Goal: Task Accomplishment & Management: Manage account settings

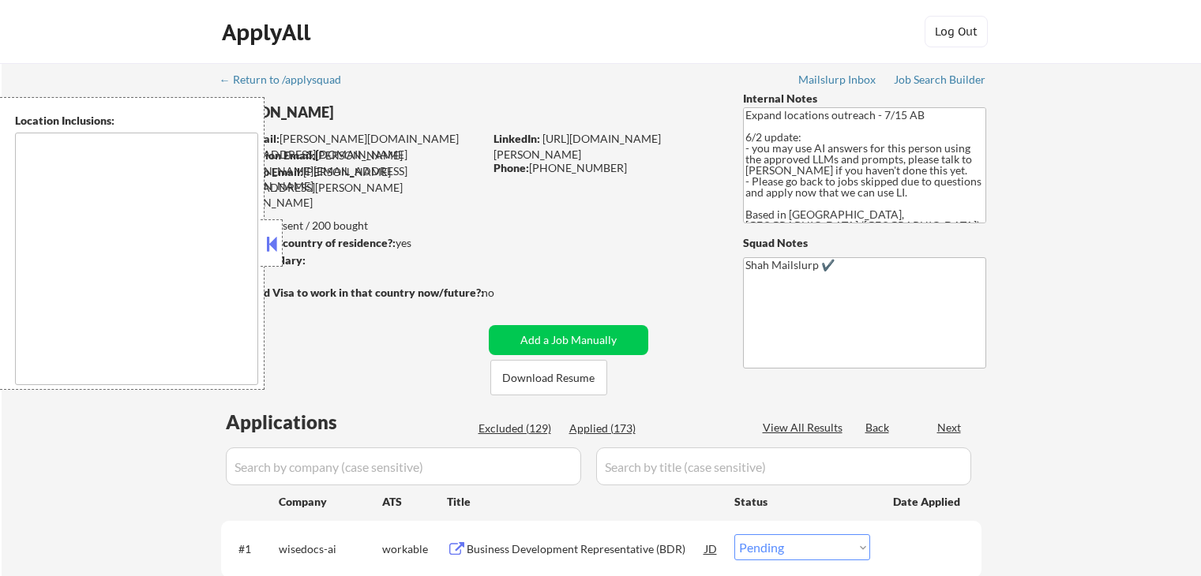
select select ""pending""
type textarea "[GEOGRAPHIC_DATA], ON [GEOGRAPHIC_DATA], ON [GEOGRAPHIC_DATA], ON [GEOGRAPHIC_D…"
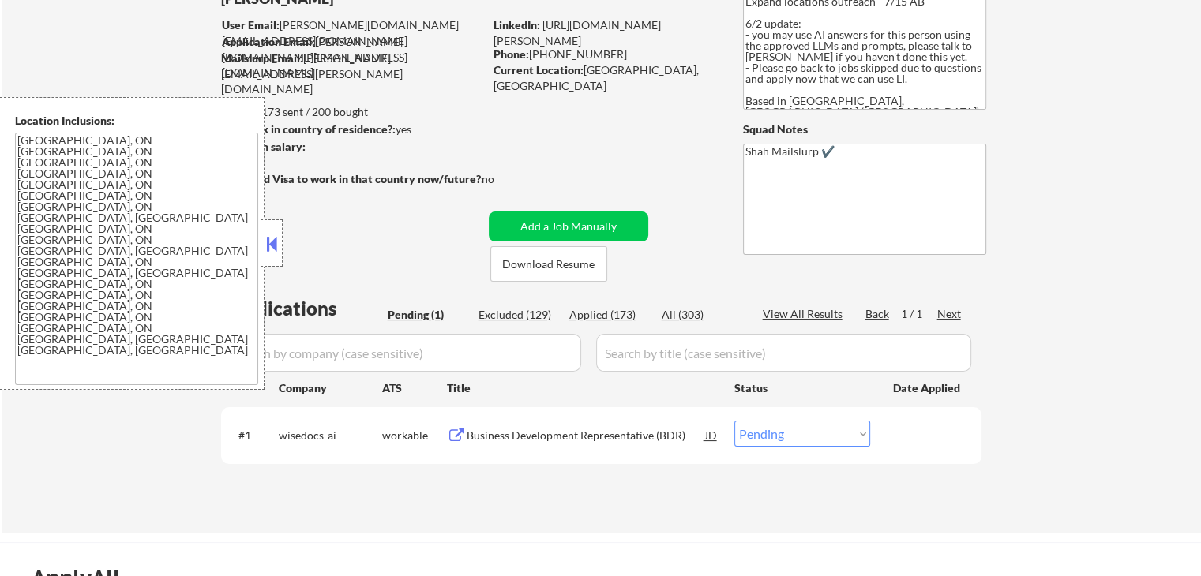
scroll to position [237, 0]
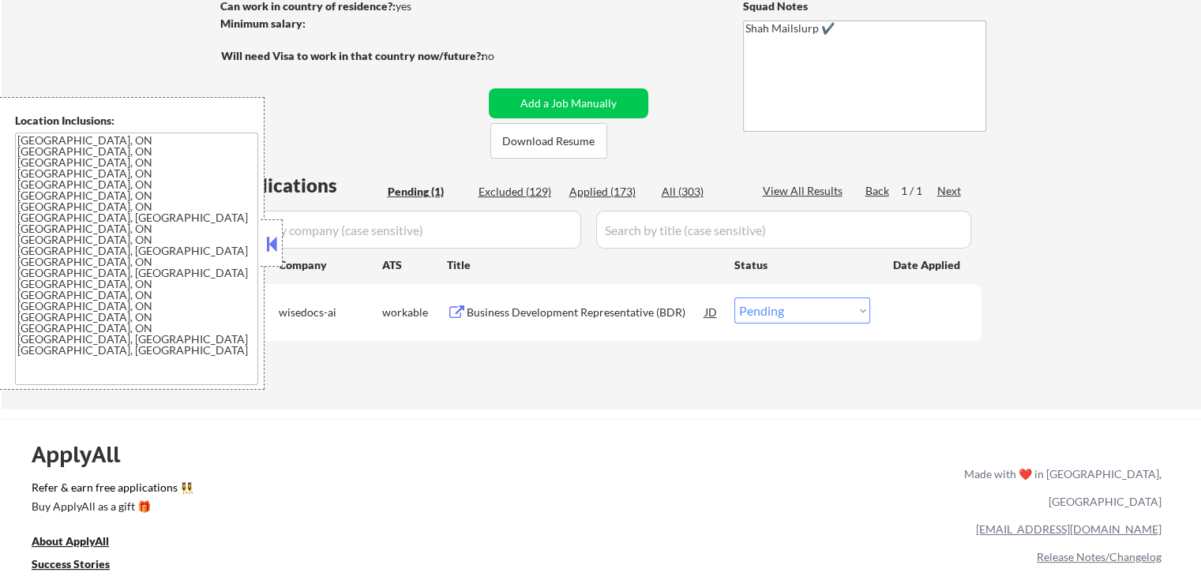
click at [518, 313] on div "Business Development Representative (BDR)" at bounding box center [586, 313] width 238 height 16
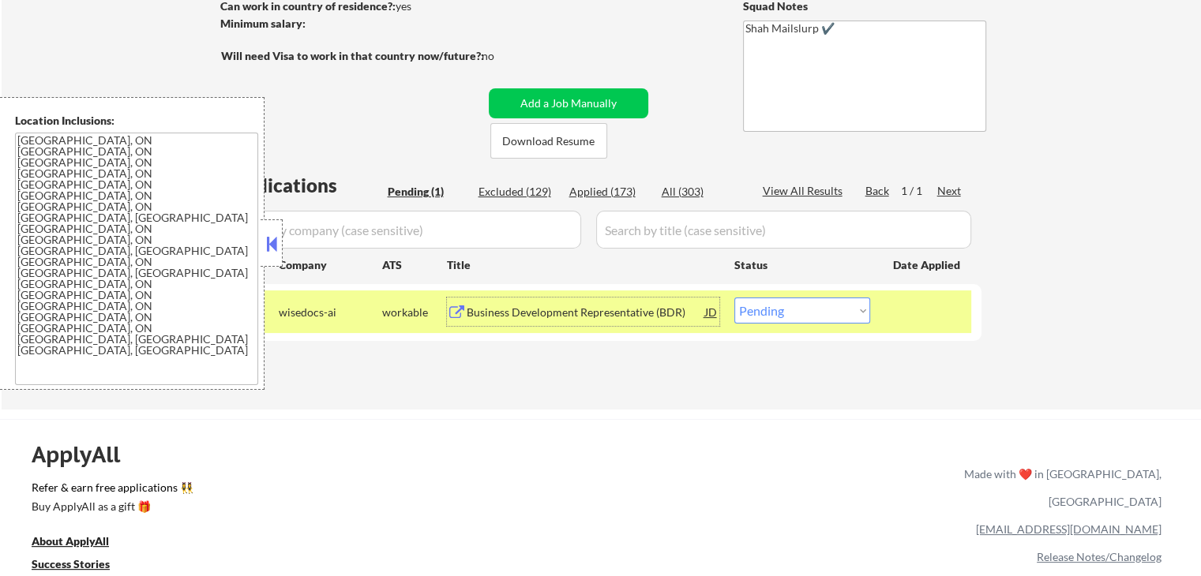
click at [829, 318] on select "Choose an option... Pending Applied Excluded (Questions) Excluded (Expired) Exc…" at bounding box center [802, 311] width 136 height 26
click at [734, 298] on select "Choose an option... Pending Applied Excluded (Questions) Excluded (Expired) Exc…" at bounding box center [802, 311] width 136 height 26
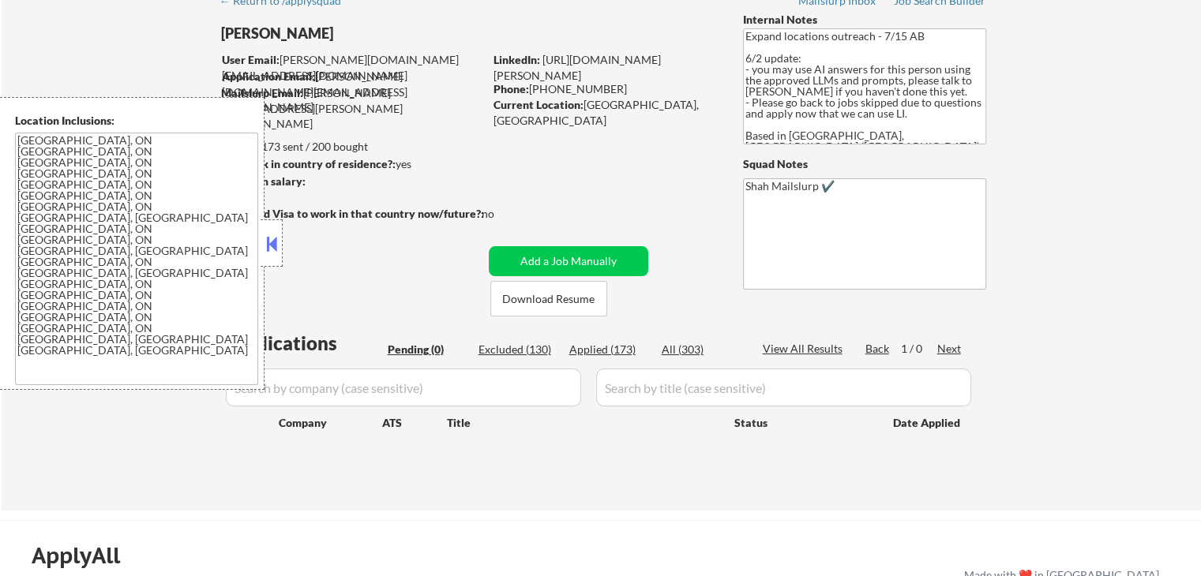
scroll to position [158, 0]
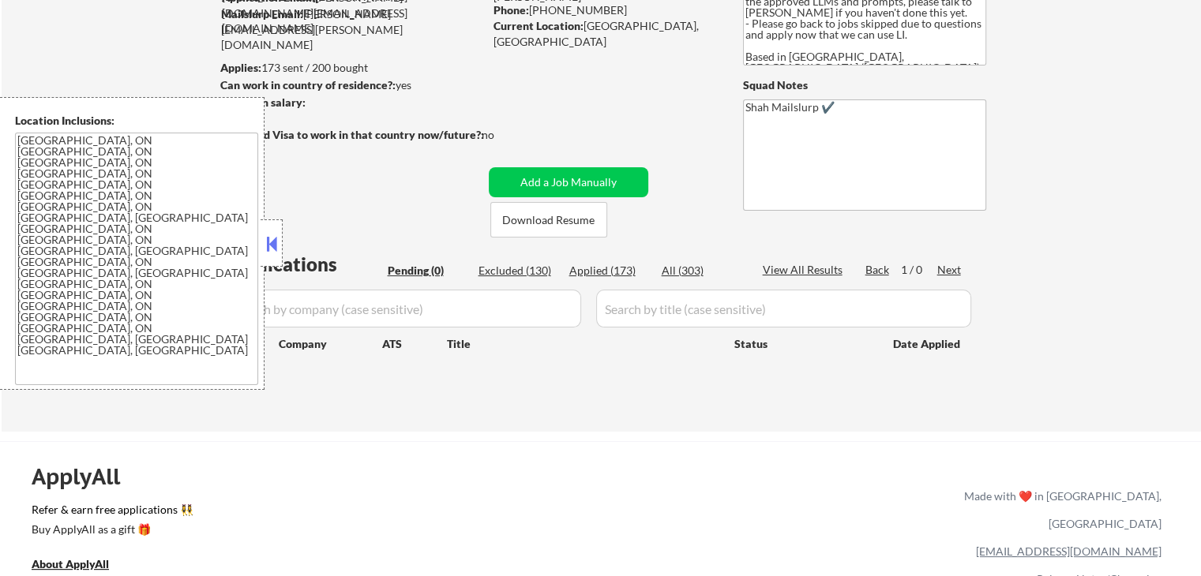
click at [609, 269] on div "Applied (173)" at bounding box center [608, 271] width 79 height 16
select select ""applied""
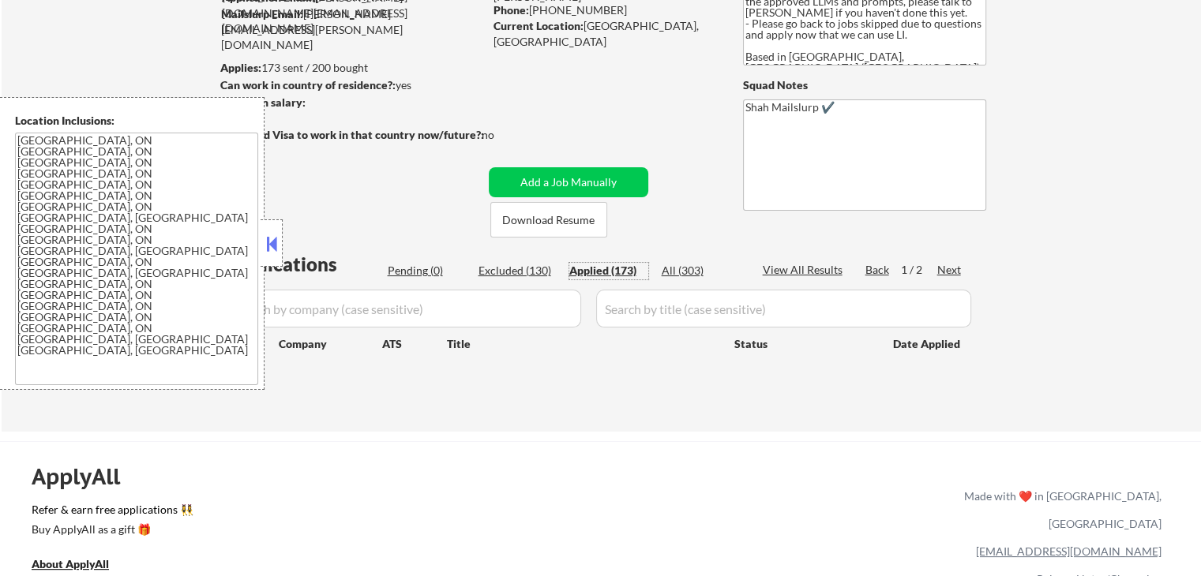
select select ""applied""
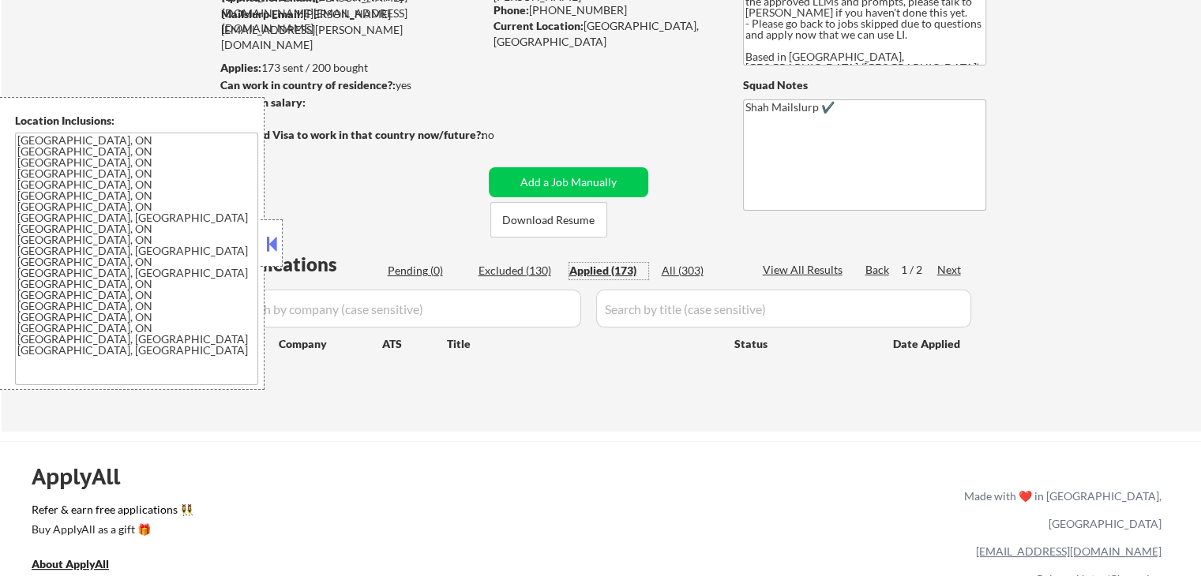
select select ""applied""
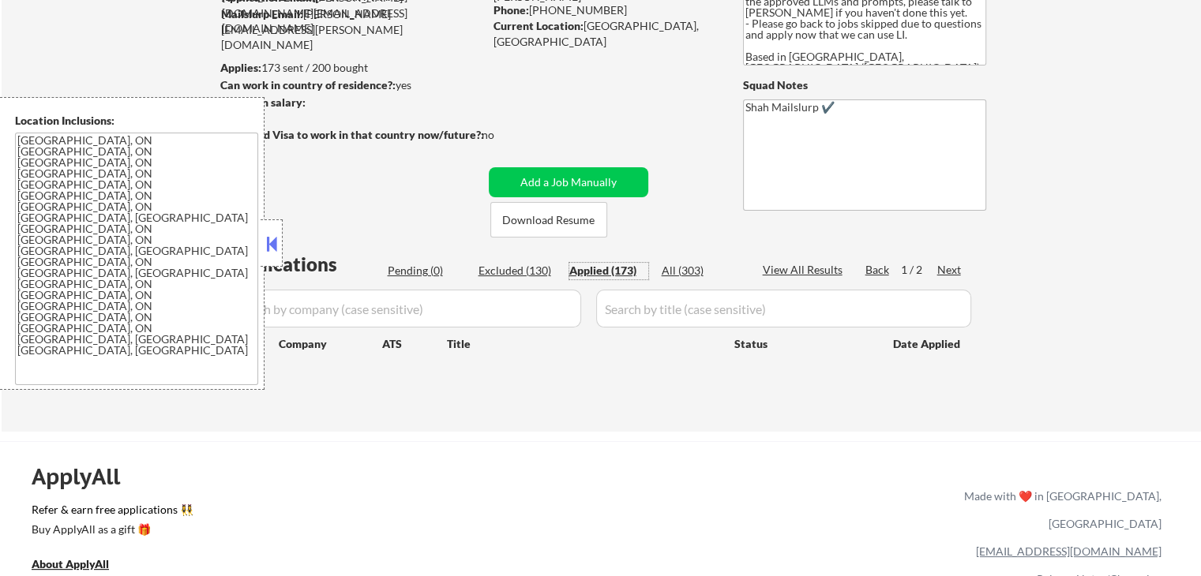
select select ""applied""
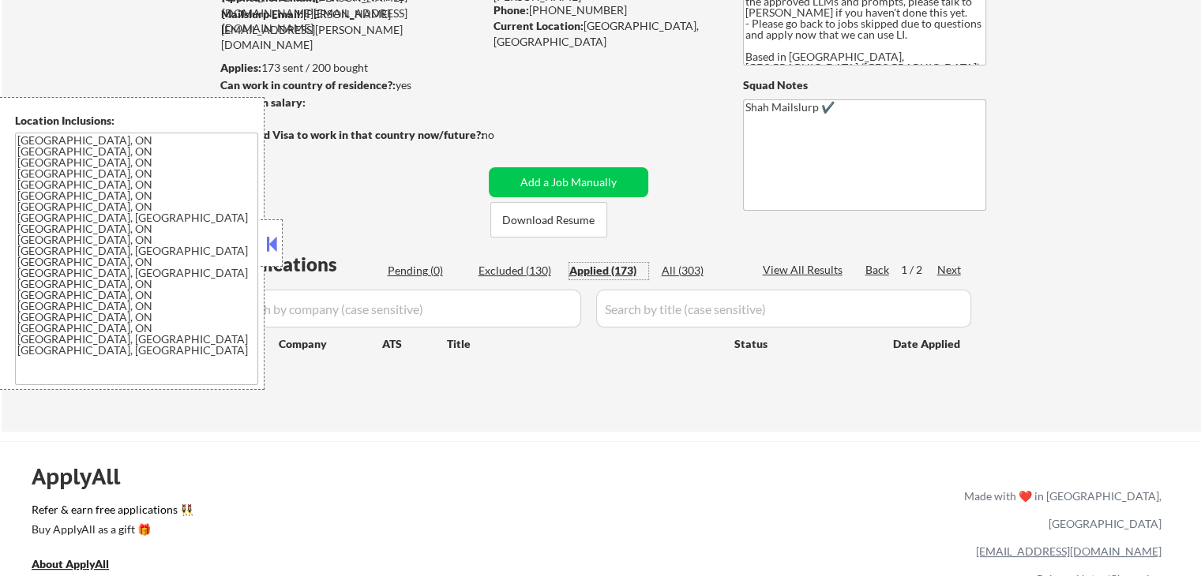
select select ""applied""
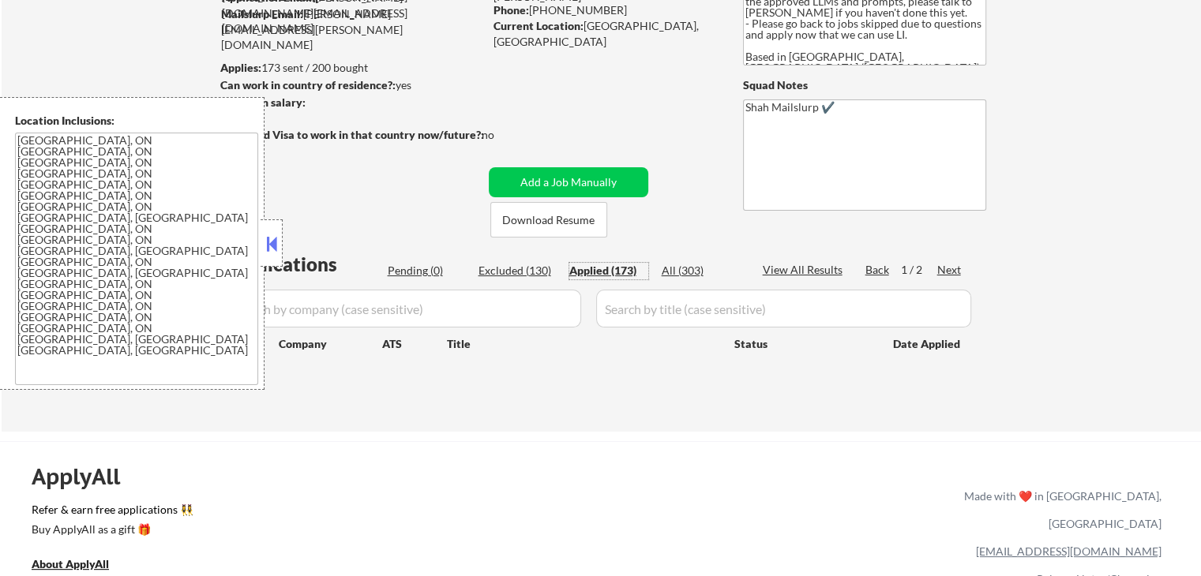
select select ""applied""
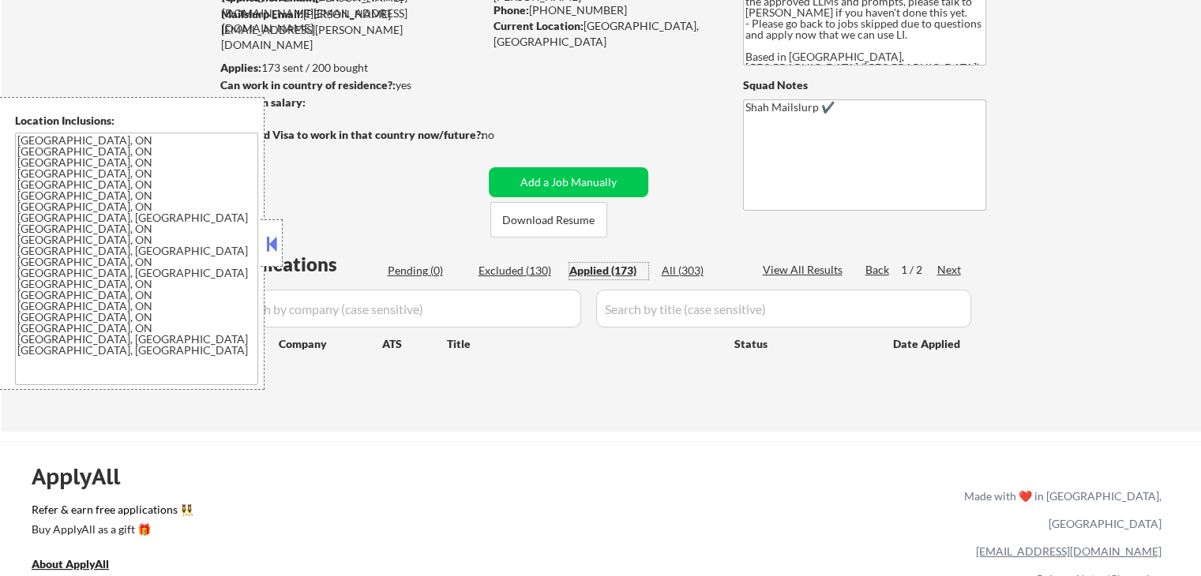
select select ""applied""
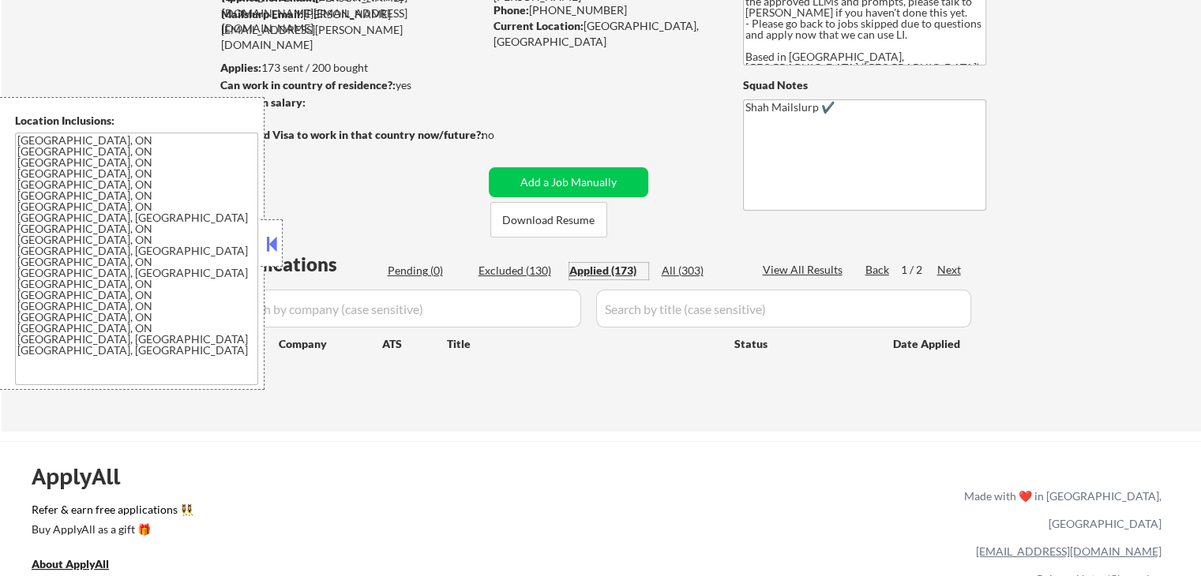
select select ""applied""
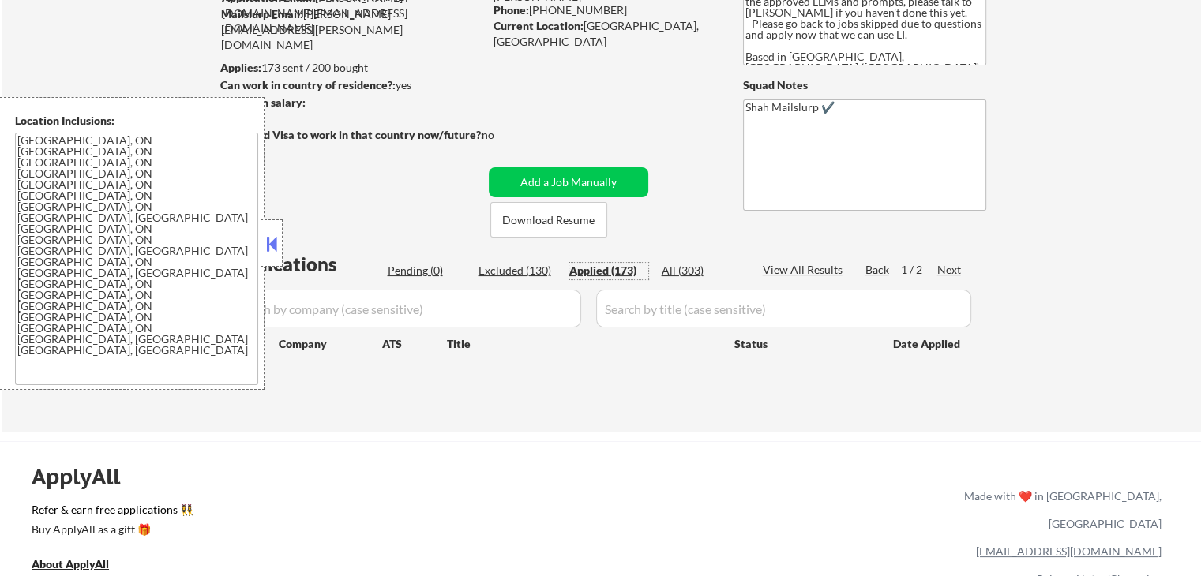
select select ""applied""
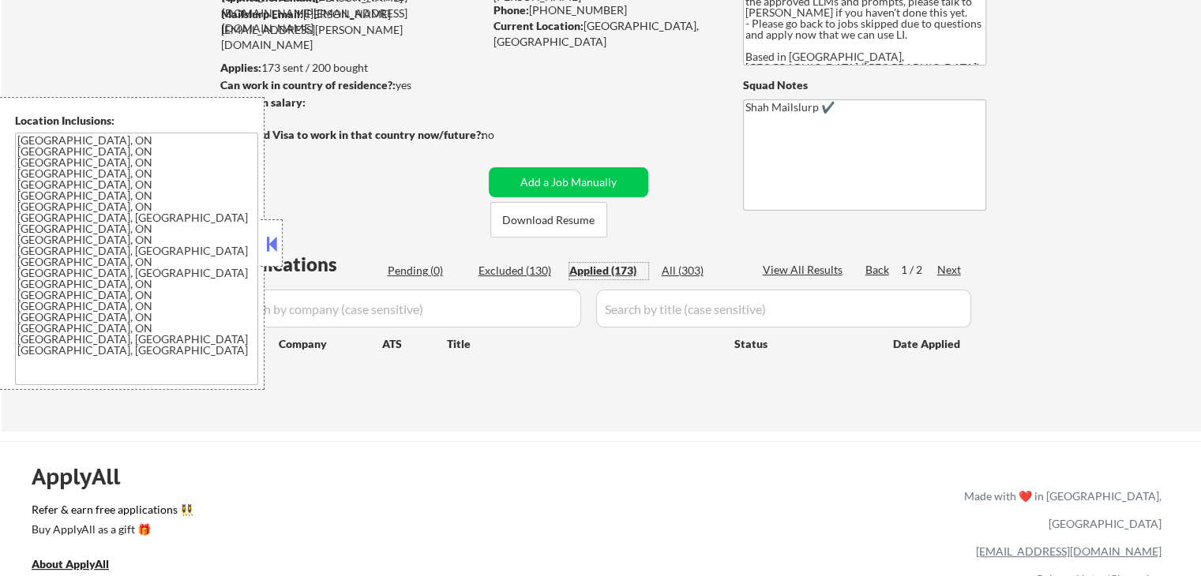
select select ""applied""
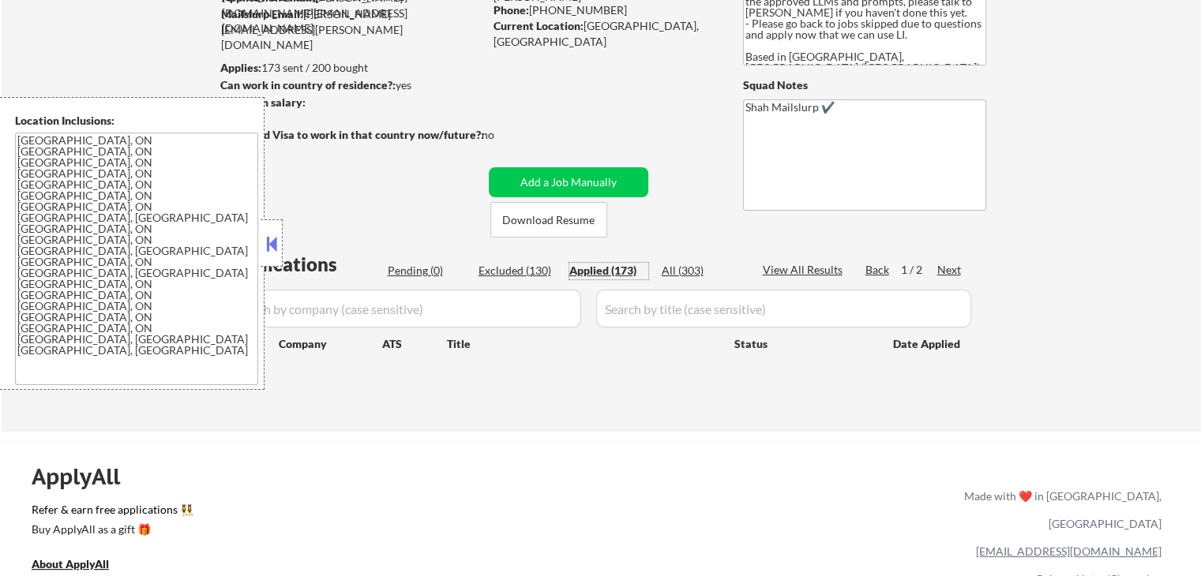
select select ""applied""
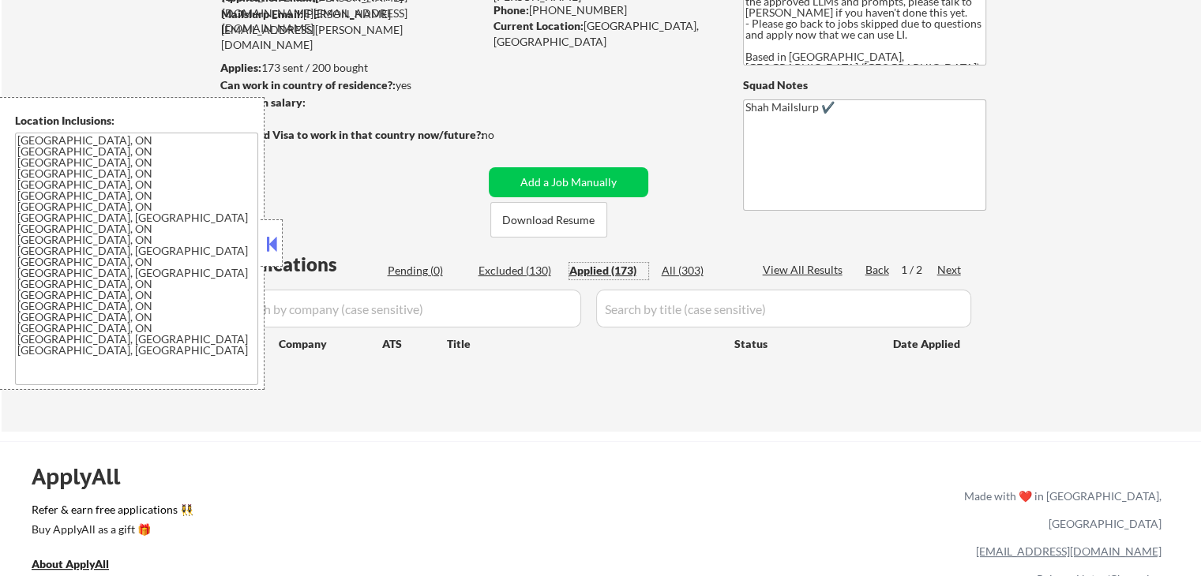
select select ""applied""
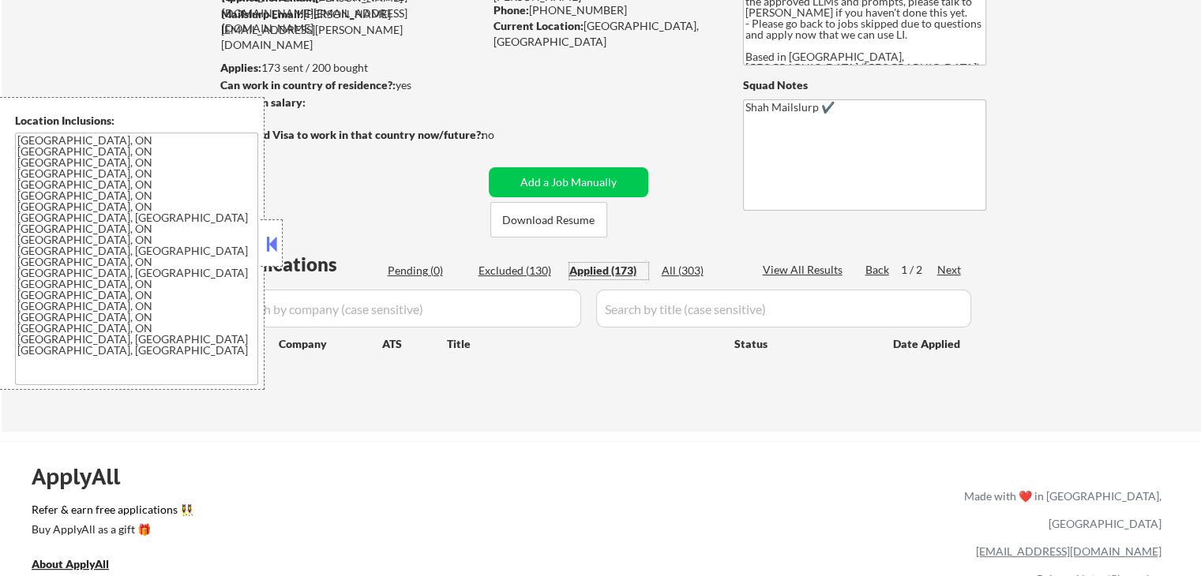
select select ""applied""
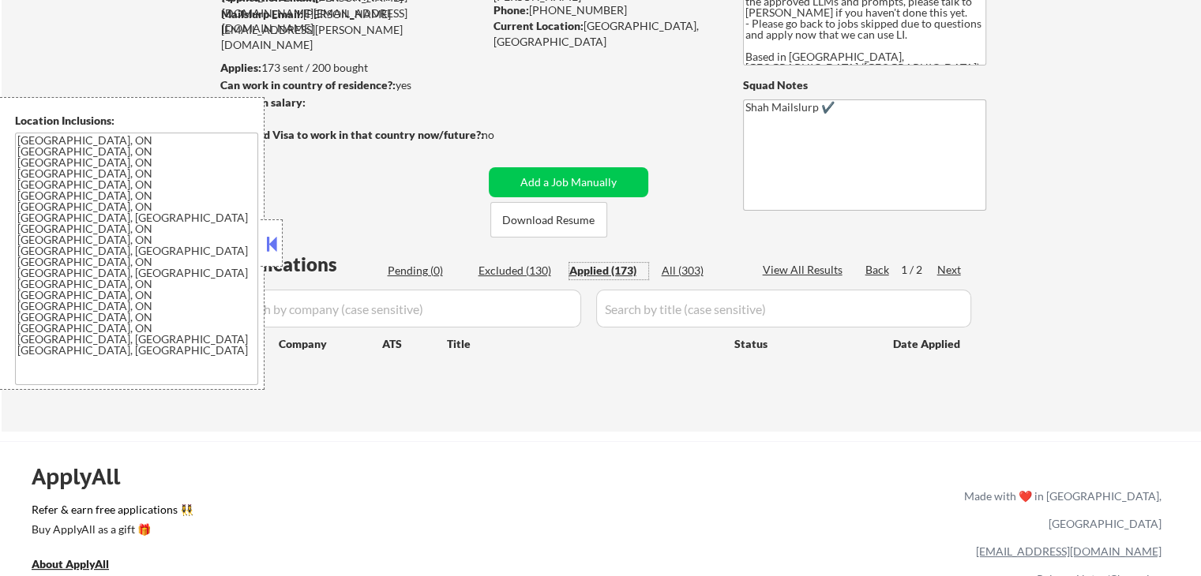
select select ""applied""
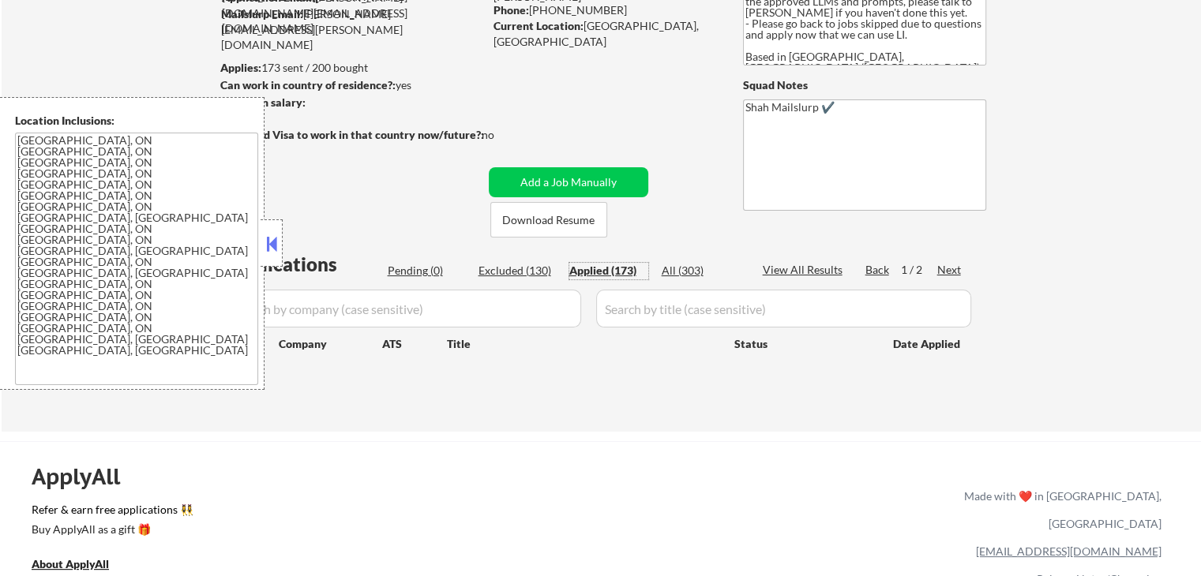
select select ""applied""
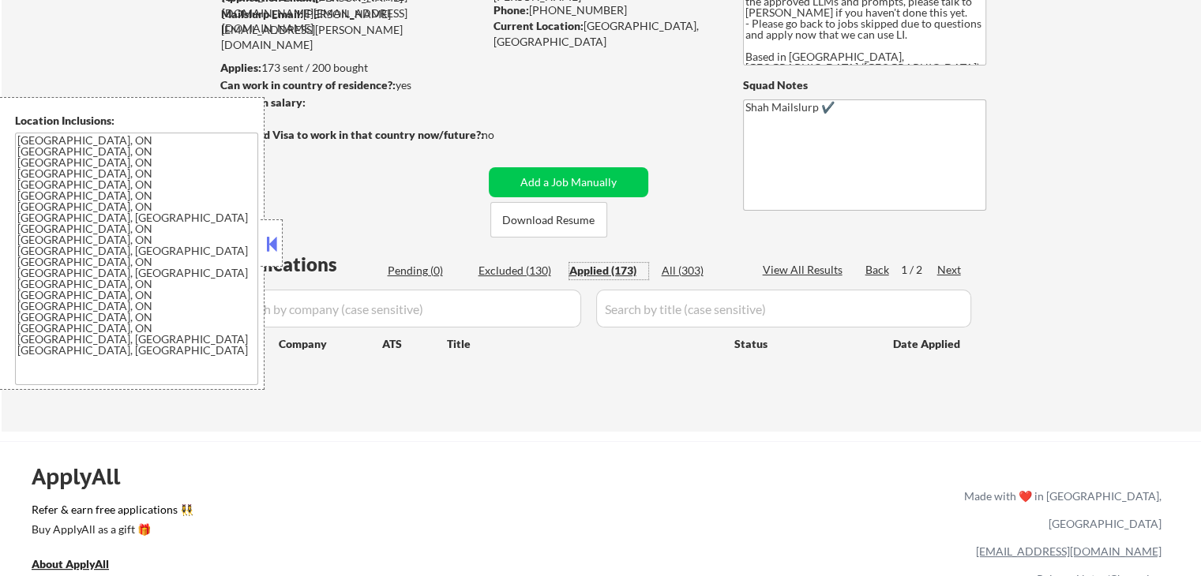
select select ""applied""
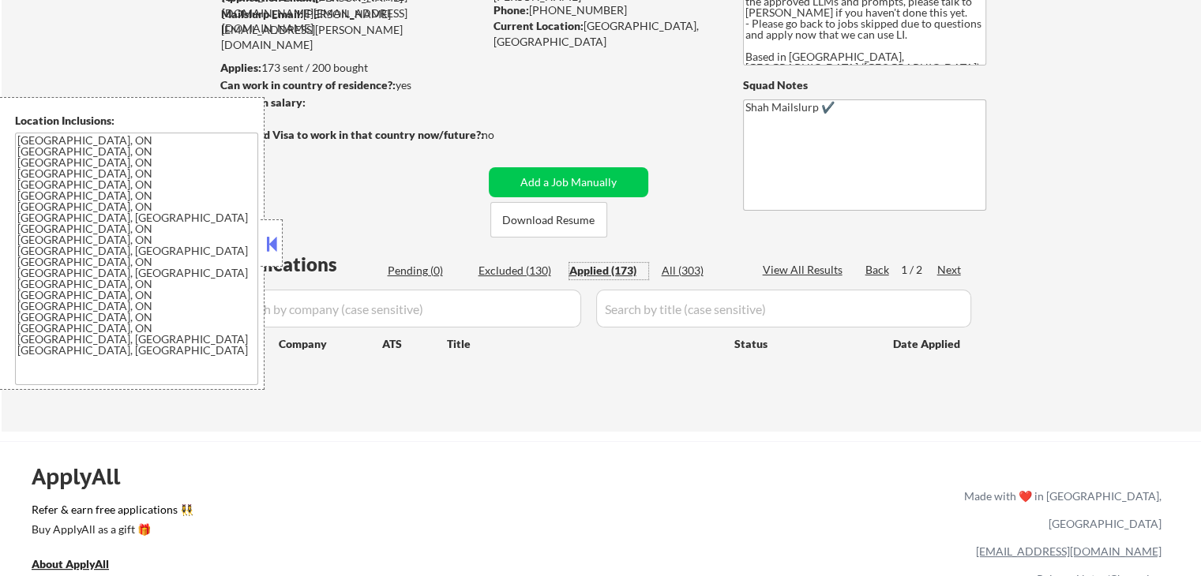
select select ""applied""
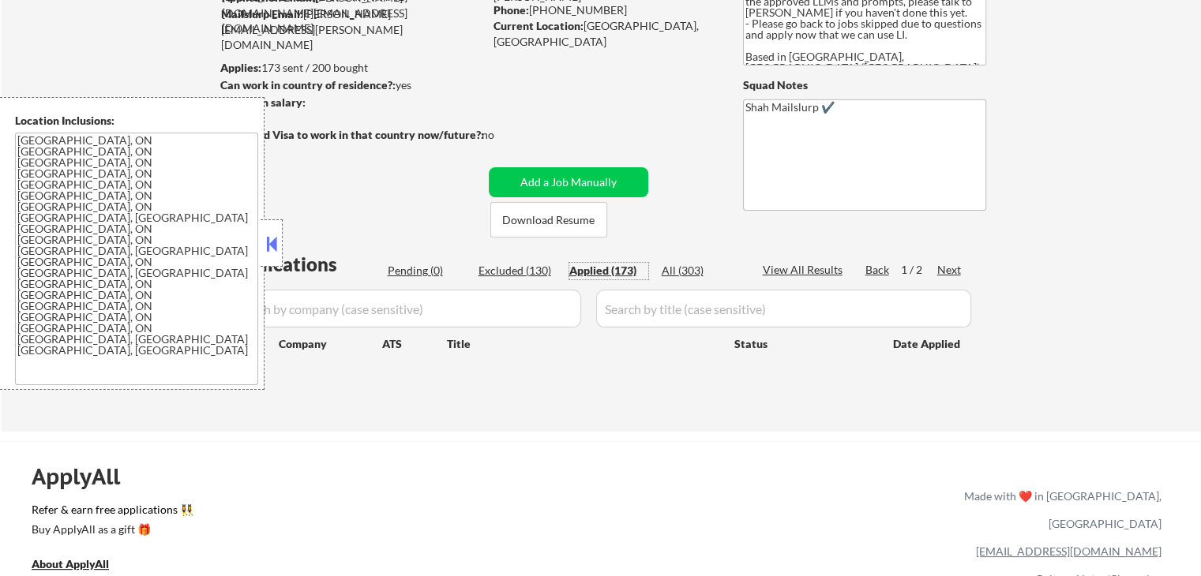
select select ""applied""
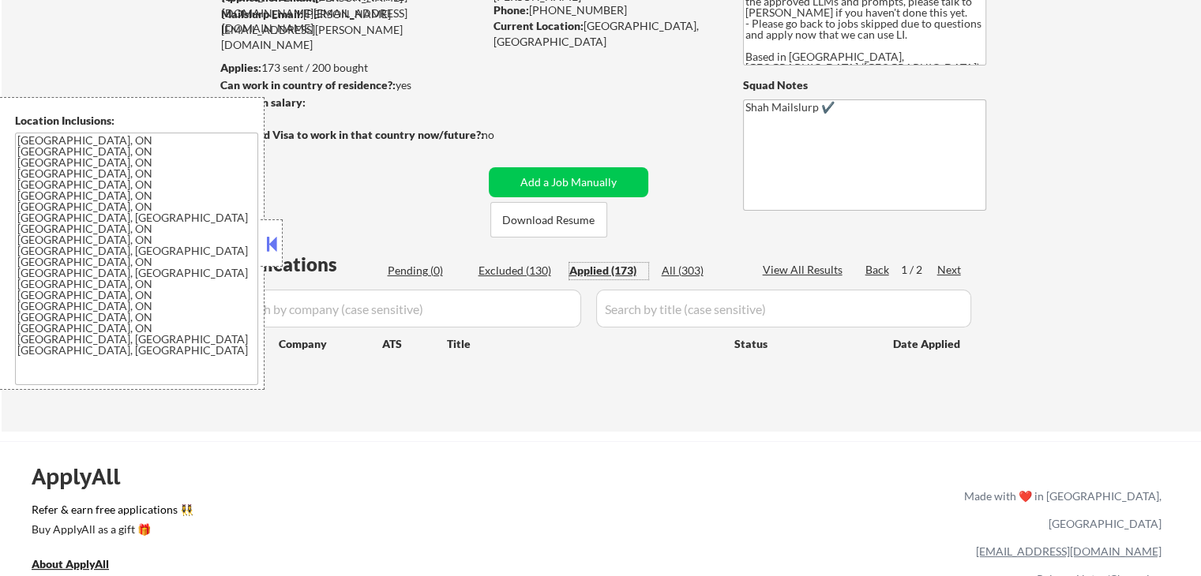
select select ""applied""
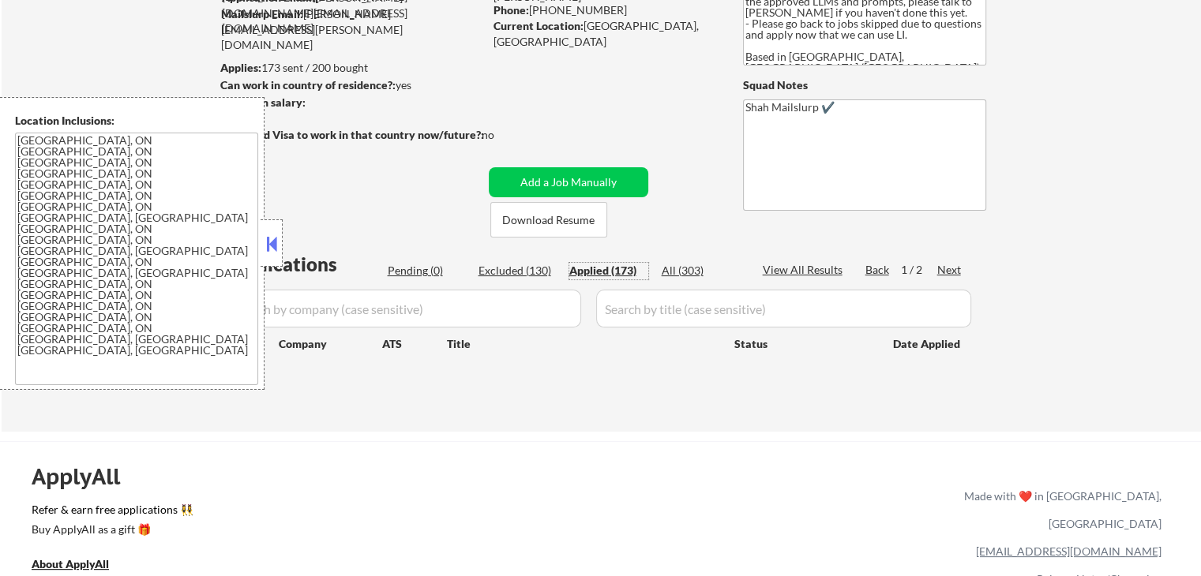
select select ""applied""
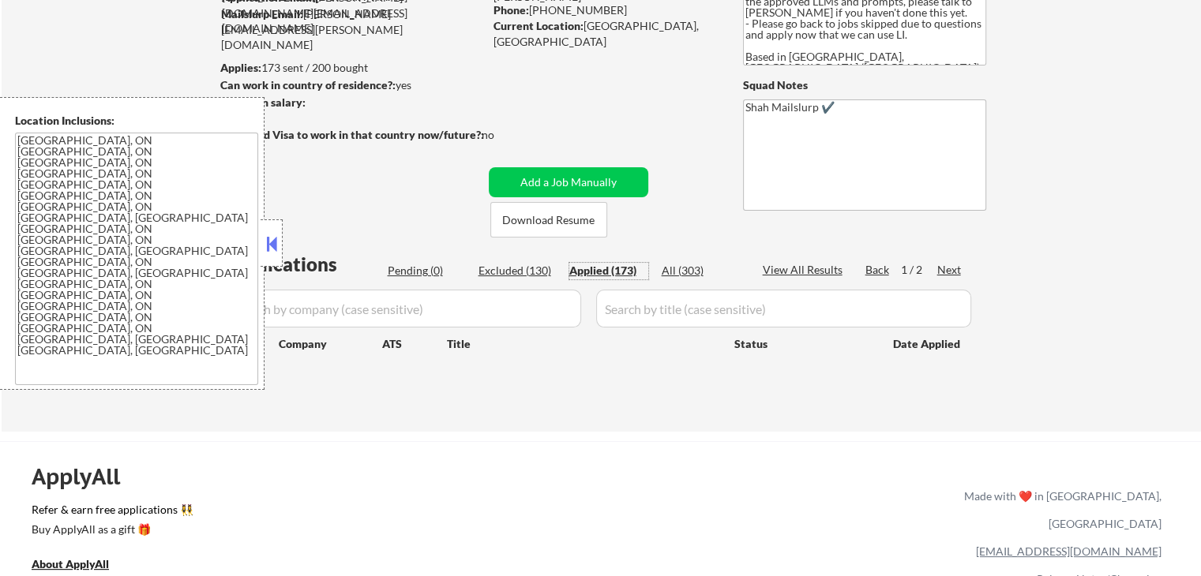
select select ""applied""
